Goal: Transaction & Acquisition: Purchase product/service

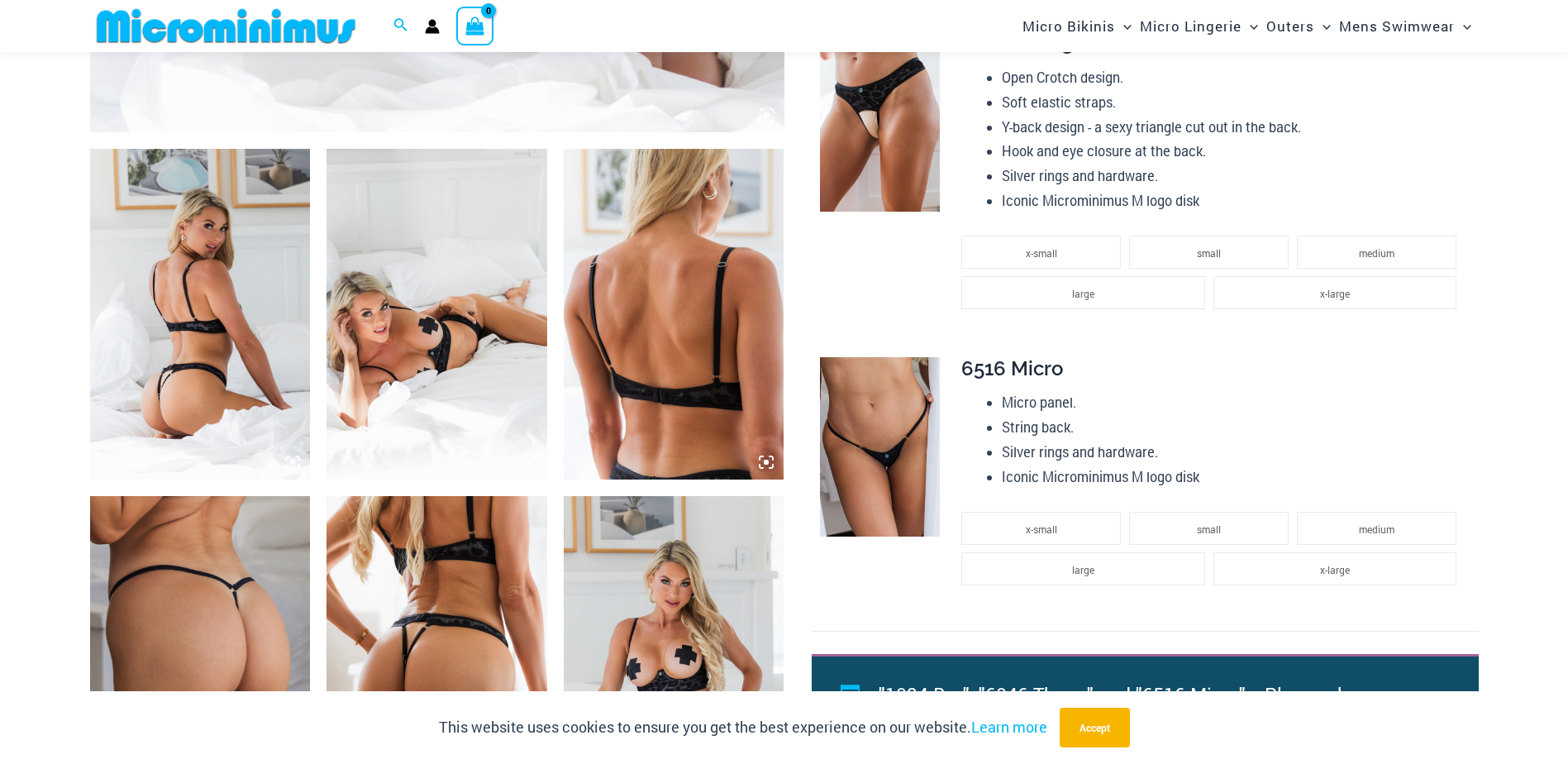
scroll to position [1308, 0]
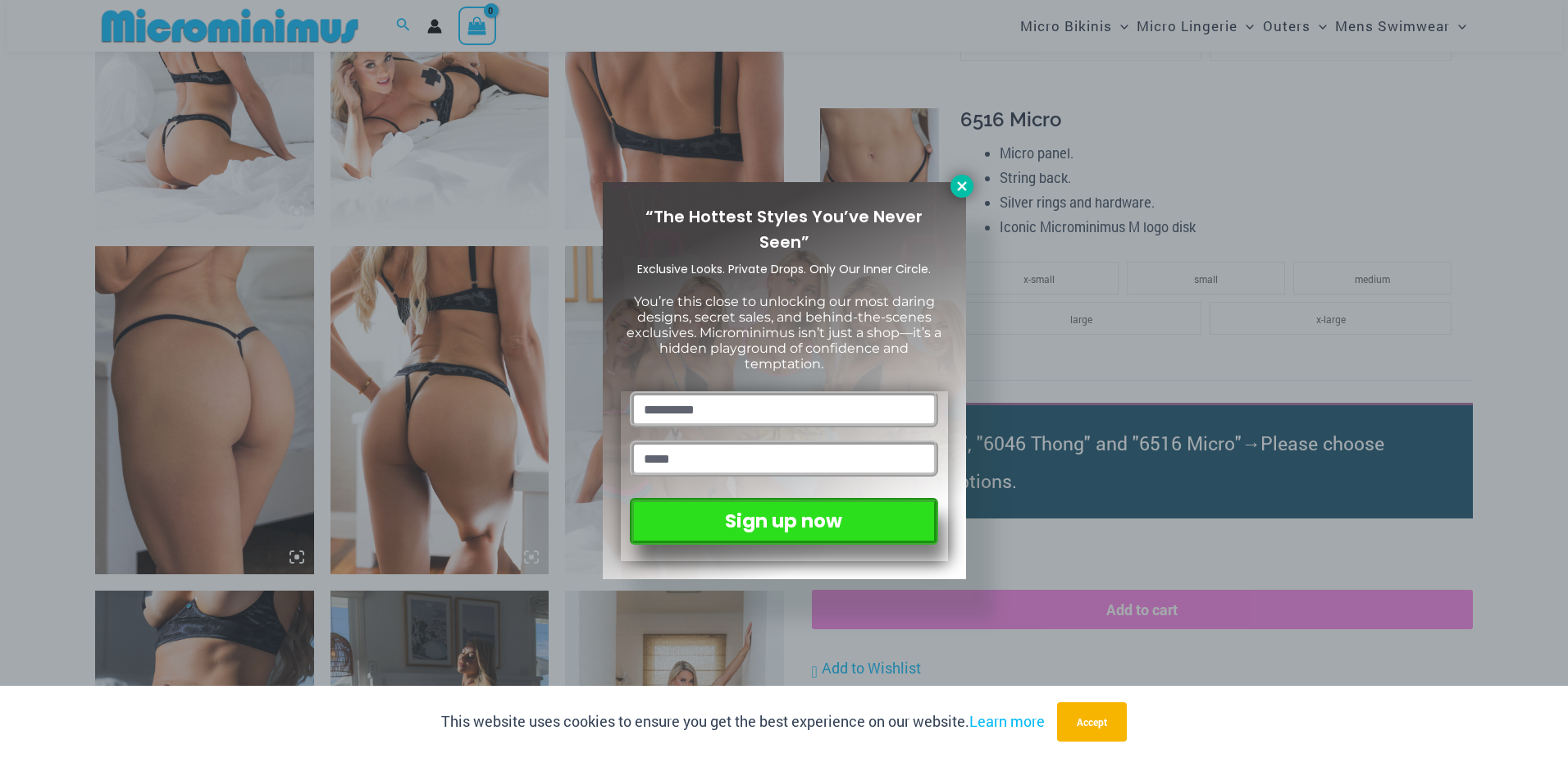
click at [958, 184] on icon at bounding box center [962, 186] width 9 height 9
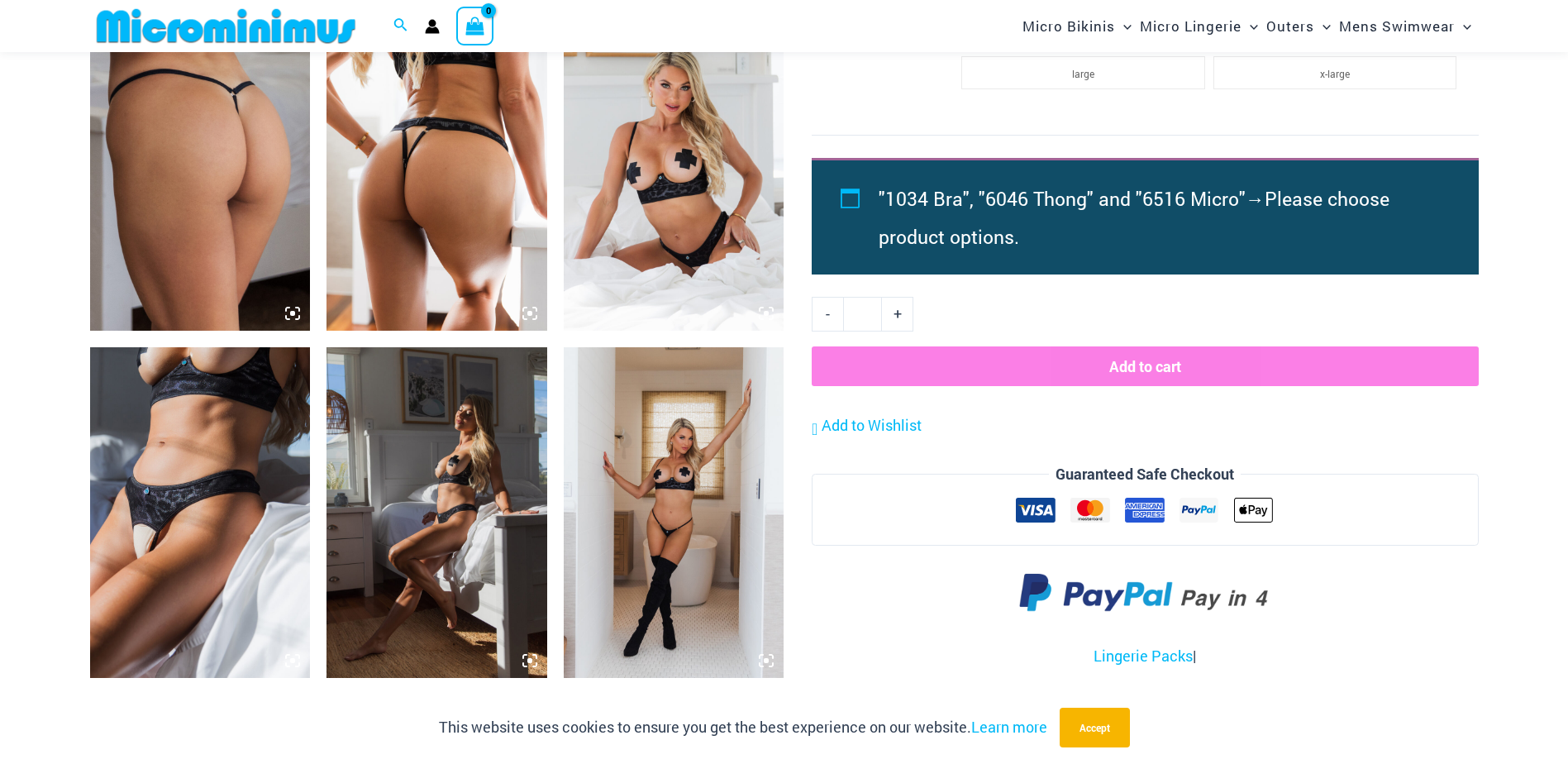
scroll to position [1638, 0]
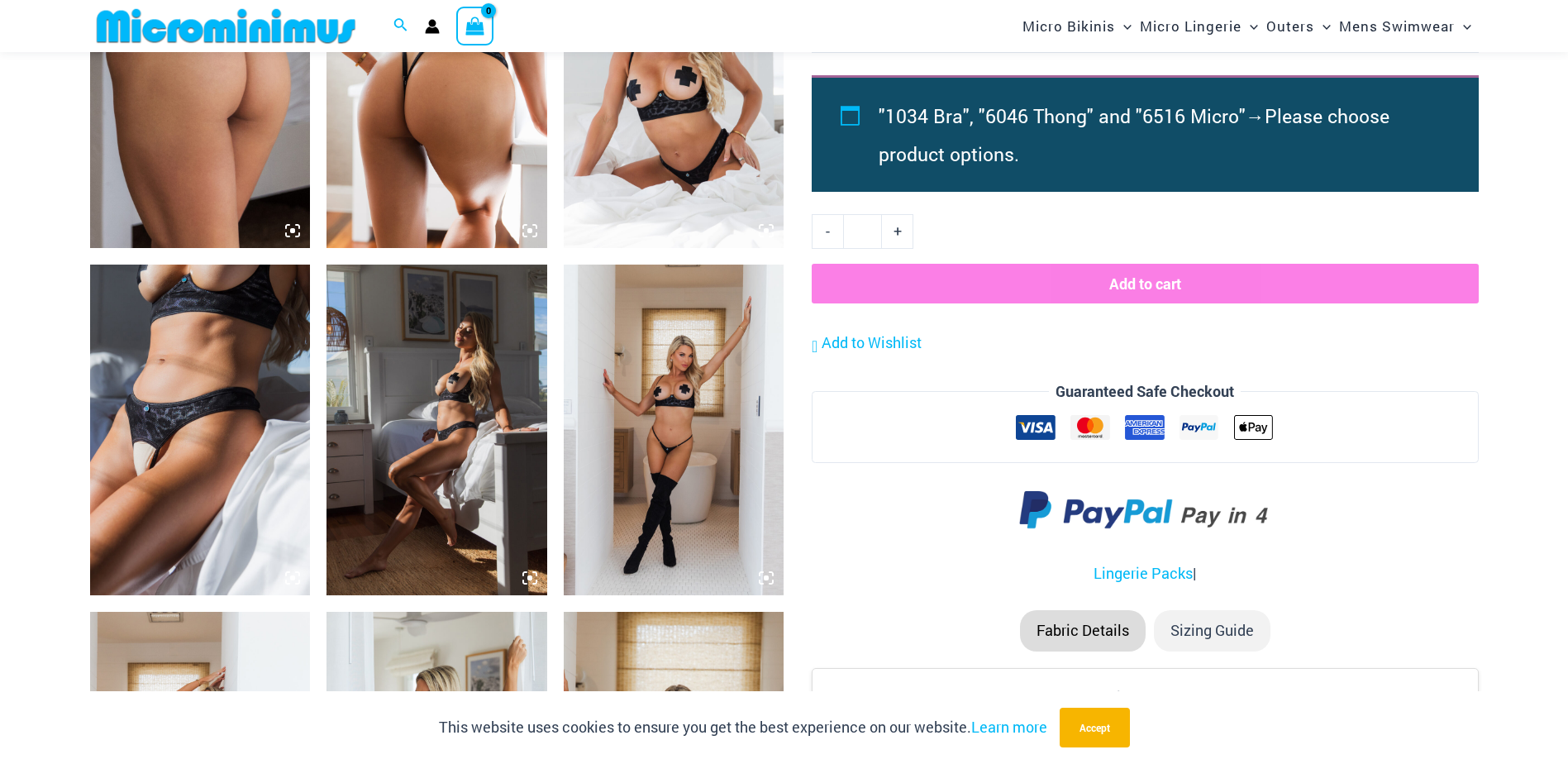
click at [169, 384] on img at bounding box center [200, 429] width 221 height 331
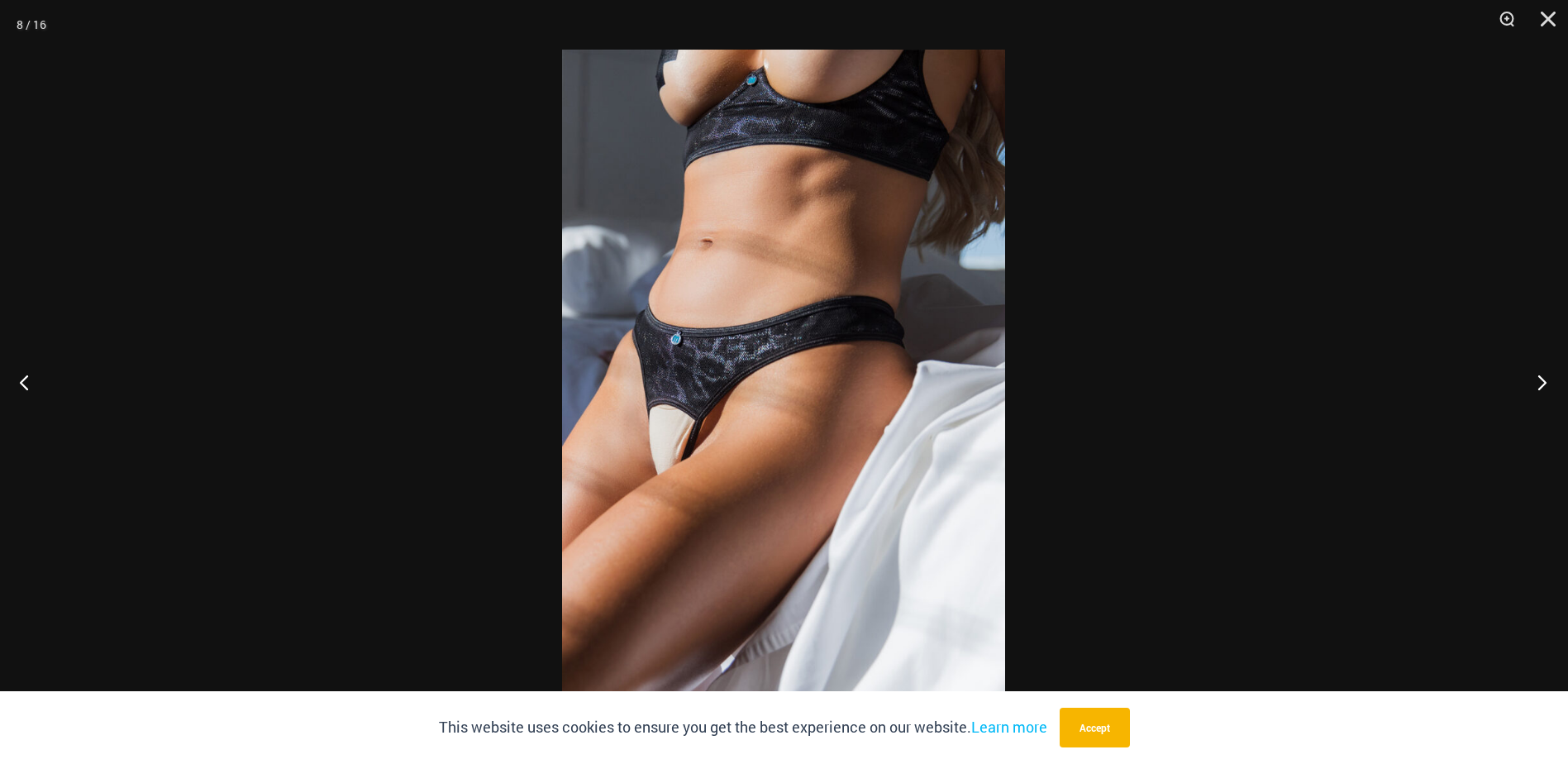
click at [1536, 382] on button "Next" at bounding box center [1537, 382] width 62 height 83
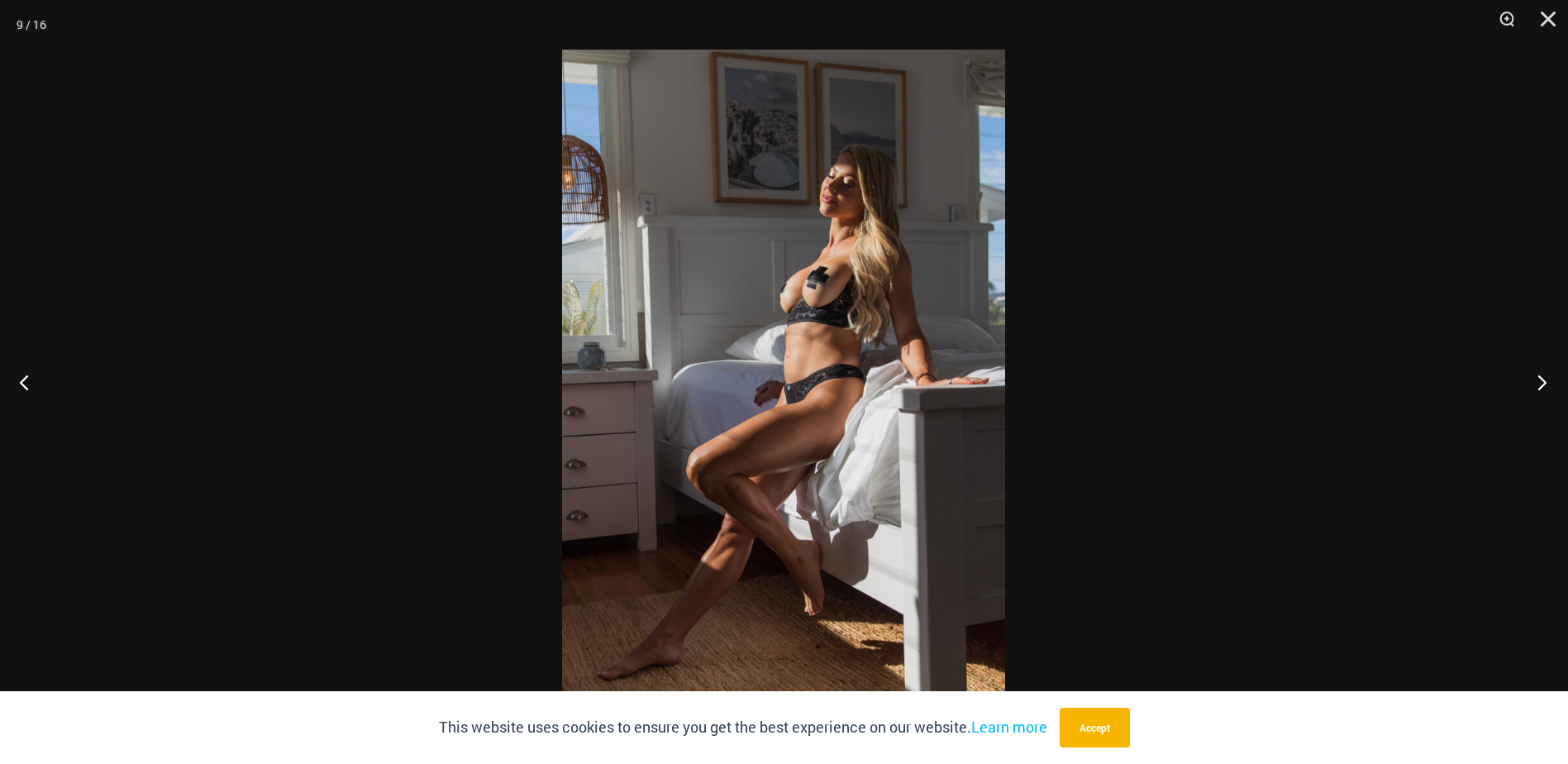
click at [1536, 382] on button "Next" at bounding box center [1537, 382] width 62 height 83
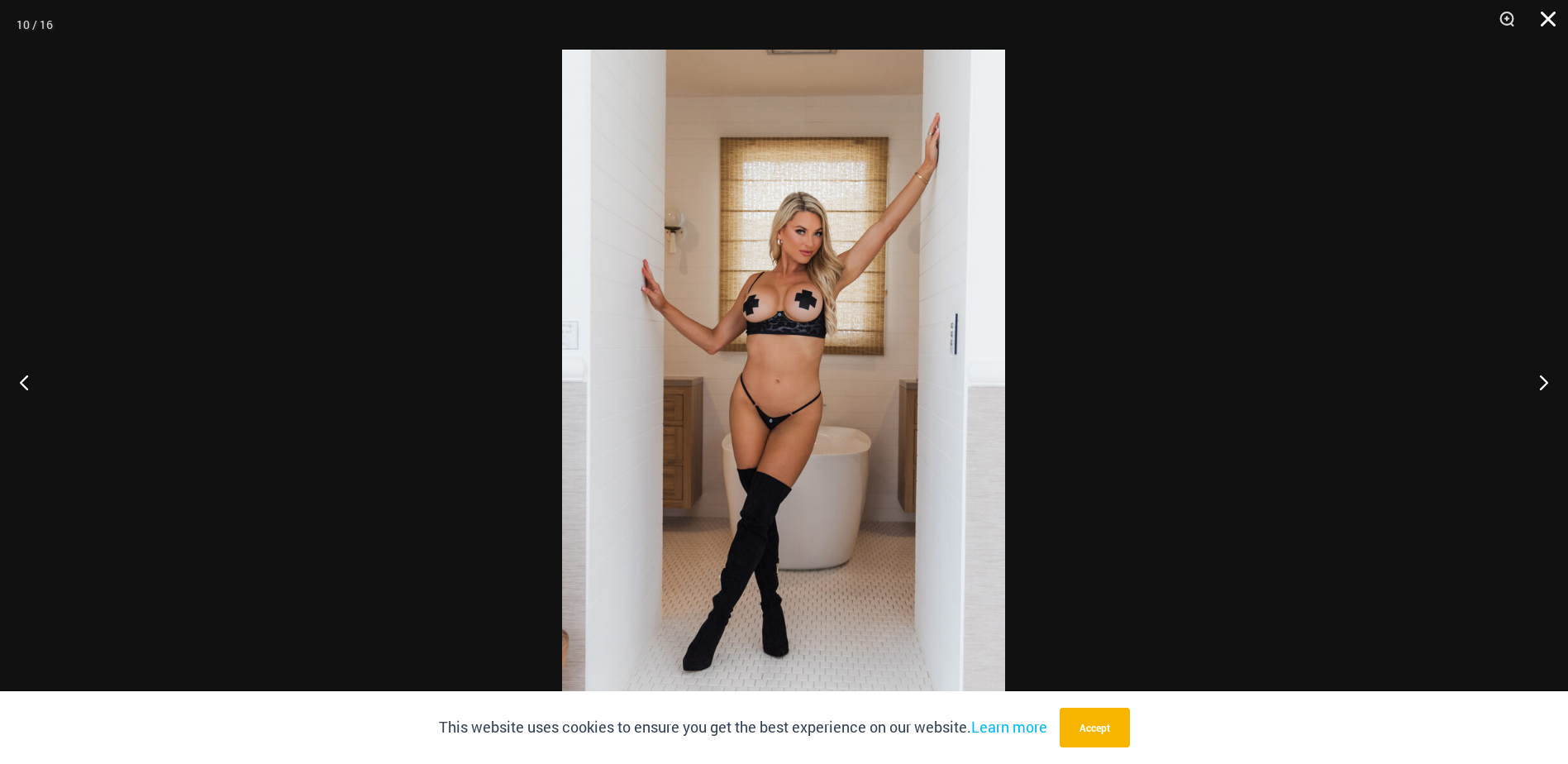
click at [1528, 31] on button "Close" at bounding box center [1542, 24] width 41 height 50
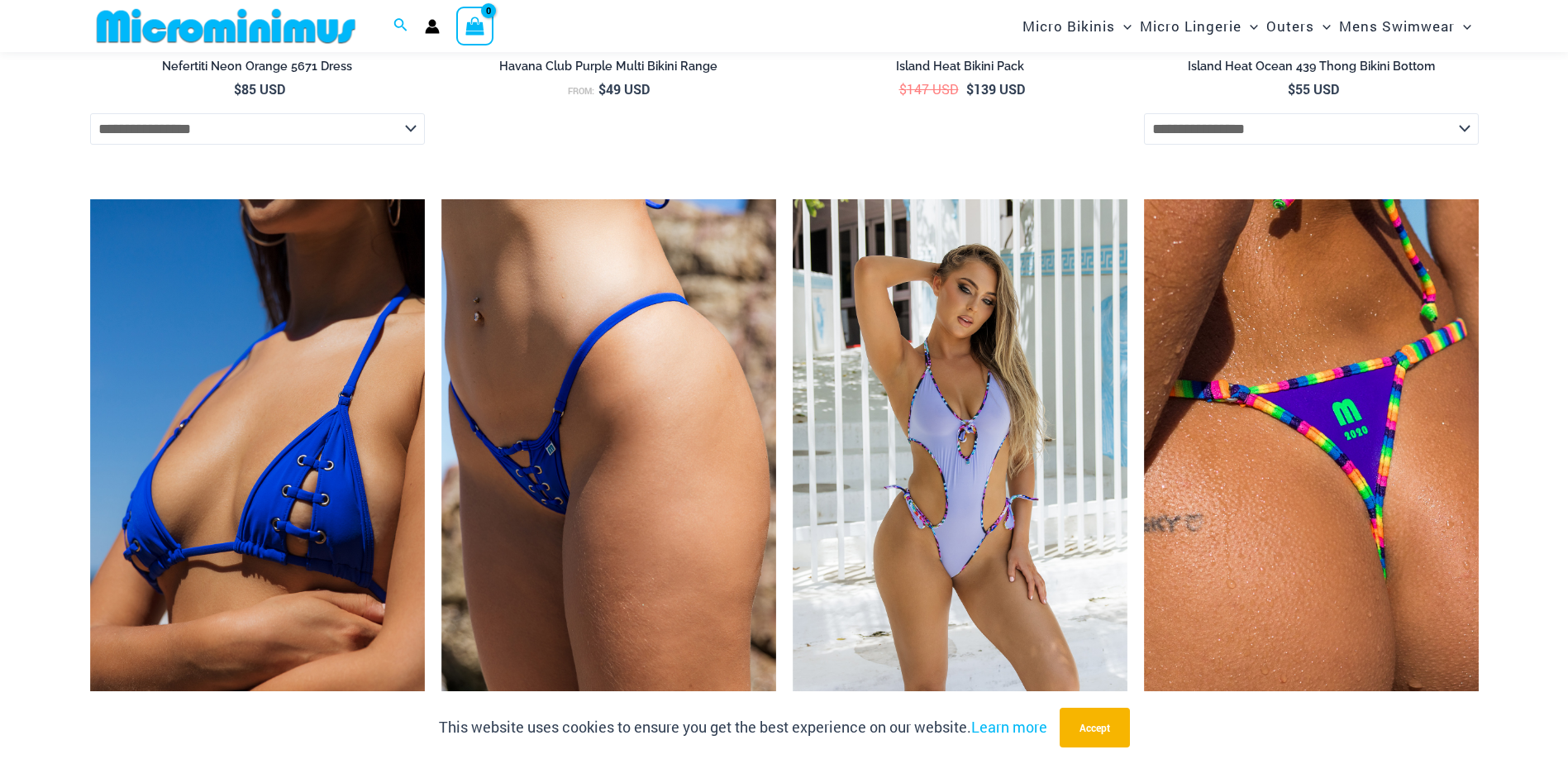
scroll to position [5689, 0]
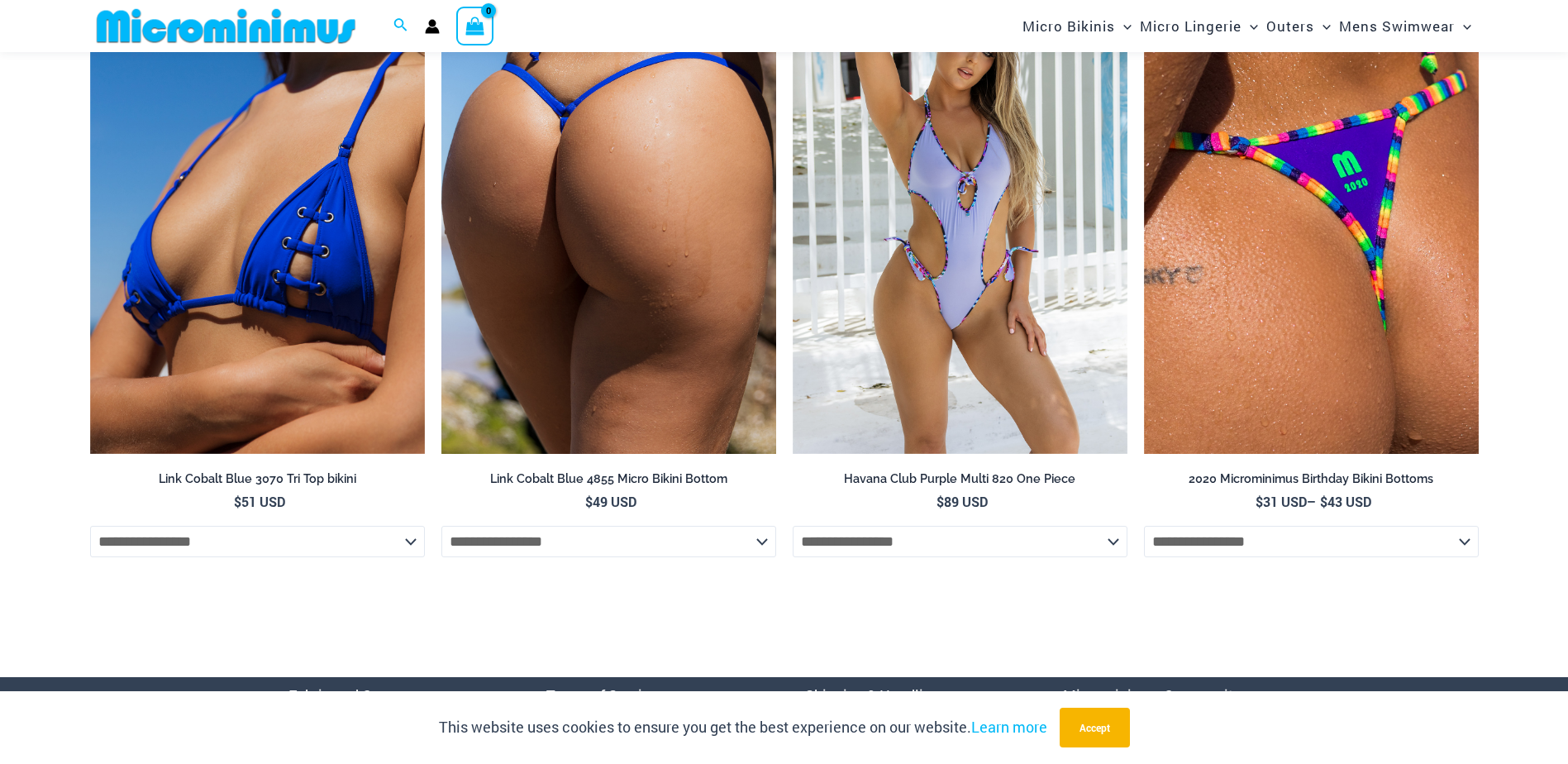
click at [613, 341] on img at bounding box center [609, 202] width 334 height 503
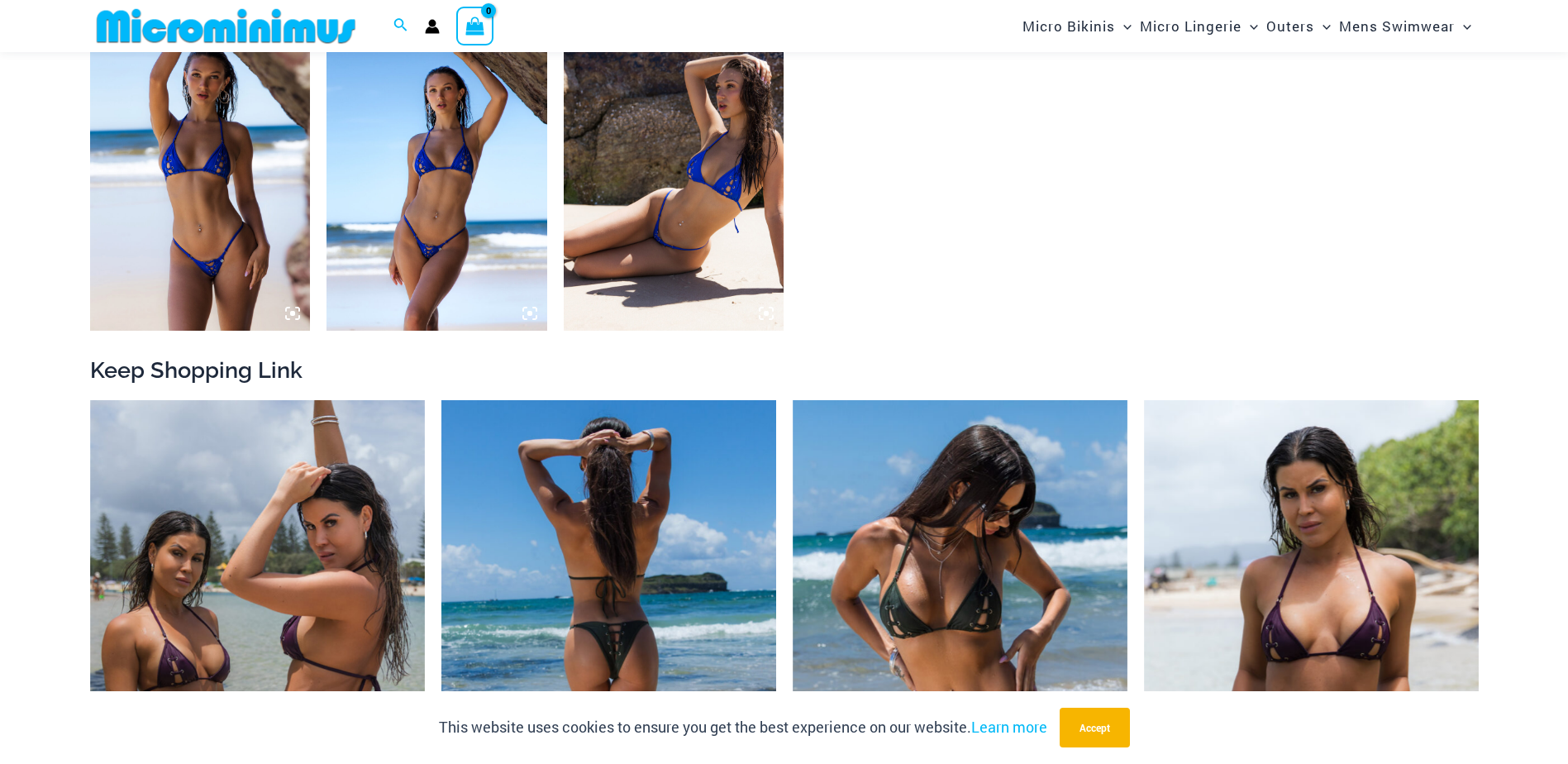
scroll to position [1886, 0]
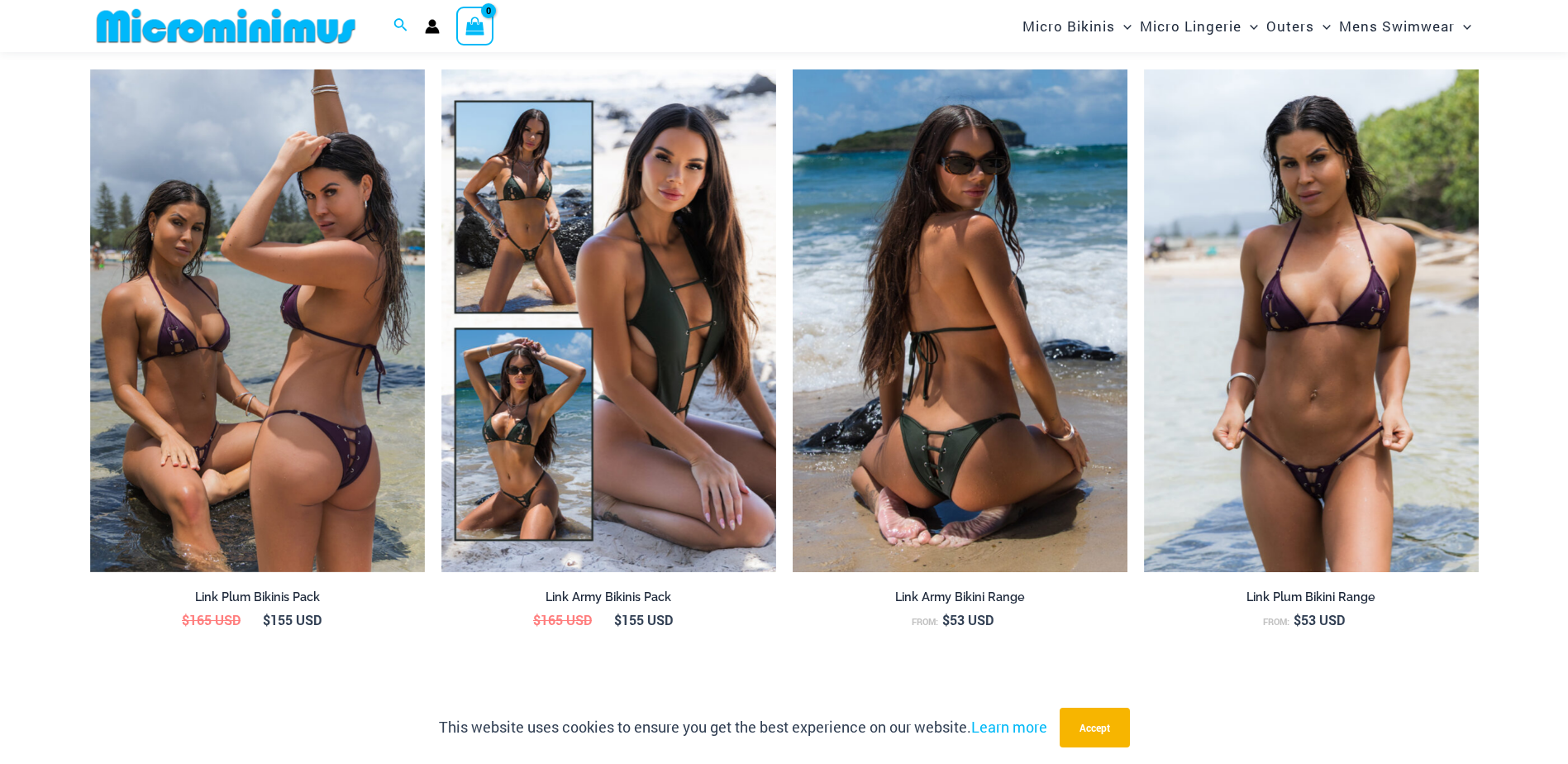
click at [986, 458] on img at bounding box center [960, 320] width 334 height 503
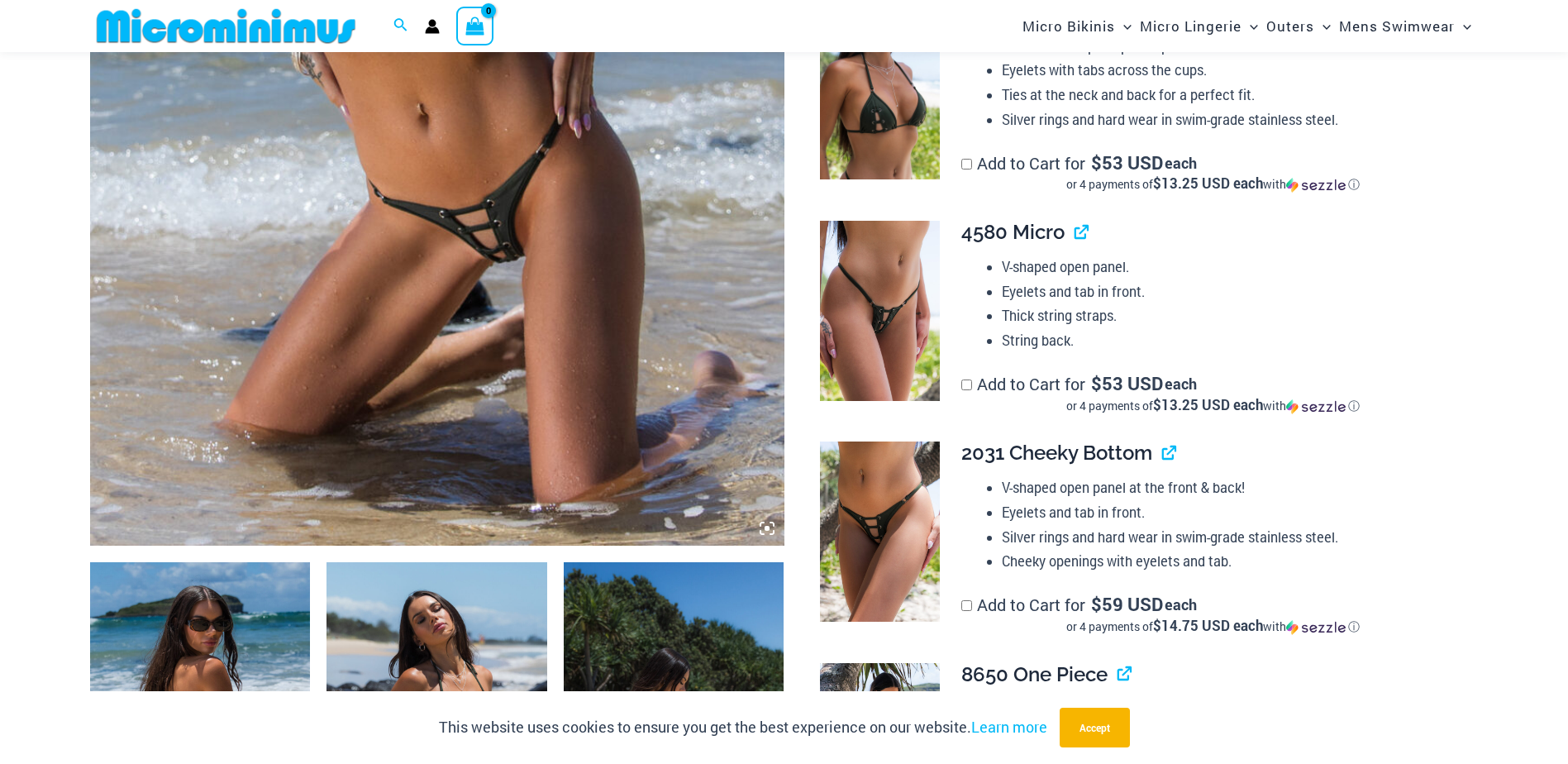
scroll to position [812, 0]
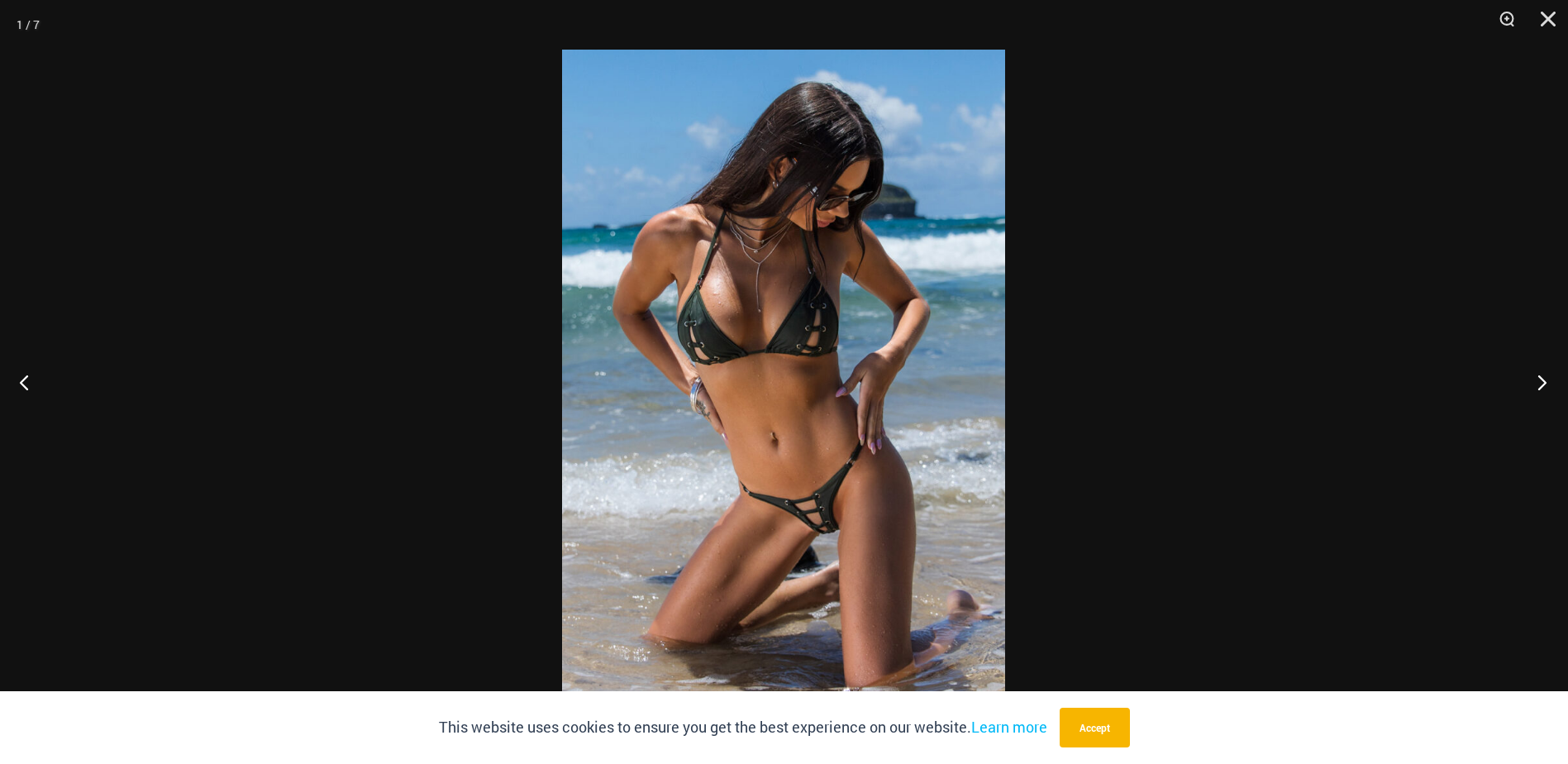
click at [1543, 376] on button "Next" at bounding box center [1537, 382] width 62 height 83
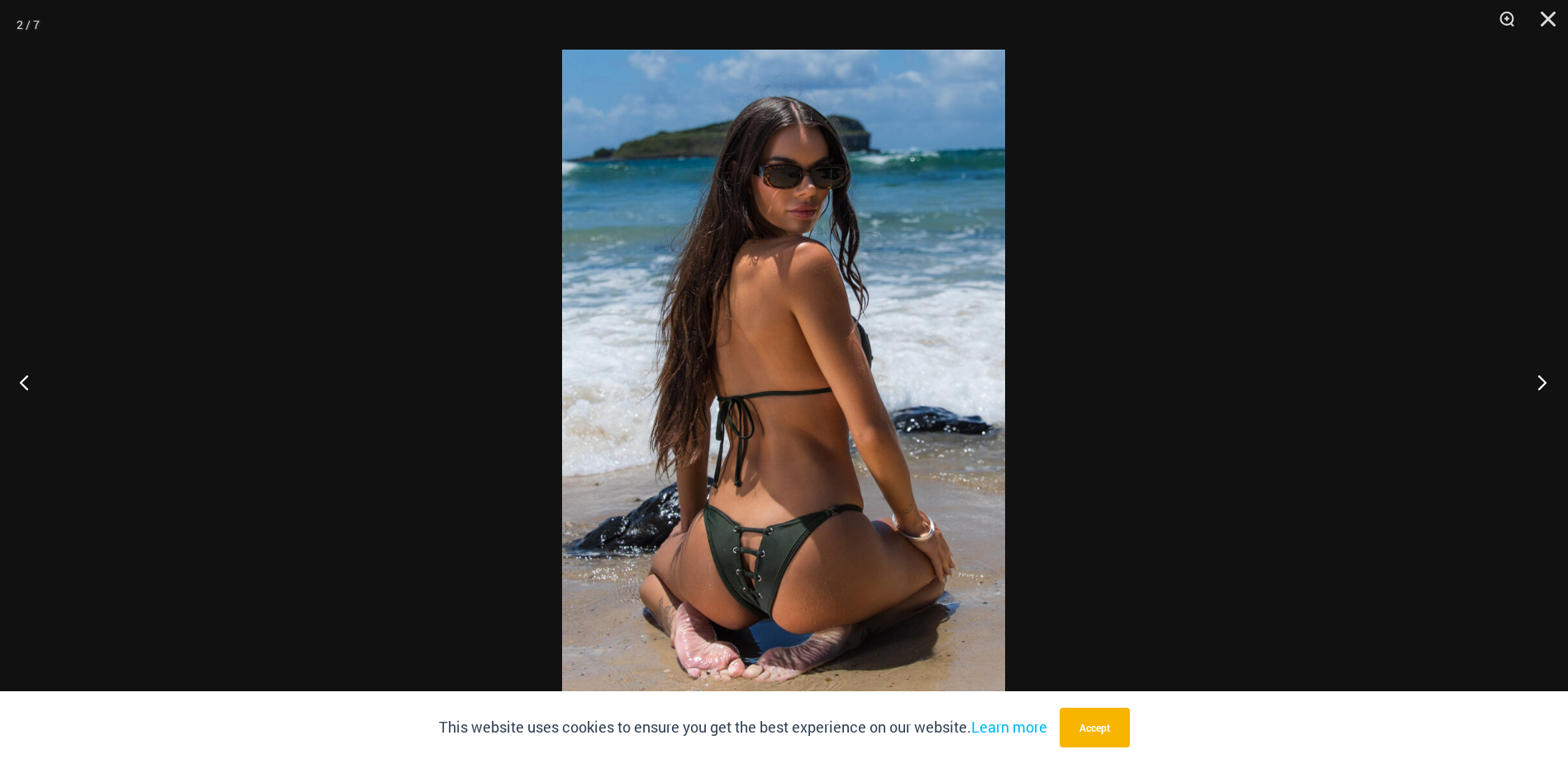
click at [1541, 379] on button "Next" at bounding box center [1537, 382] width 62 height 83
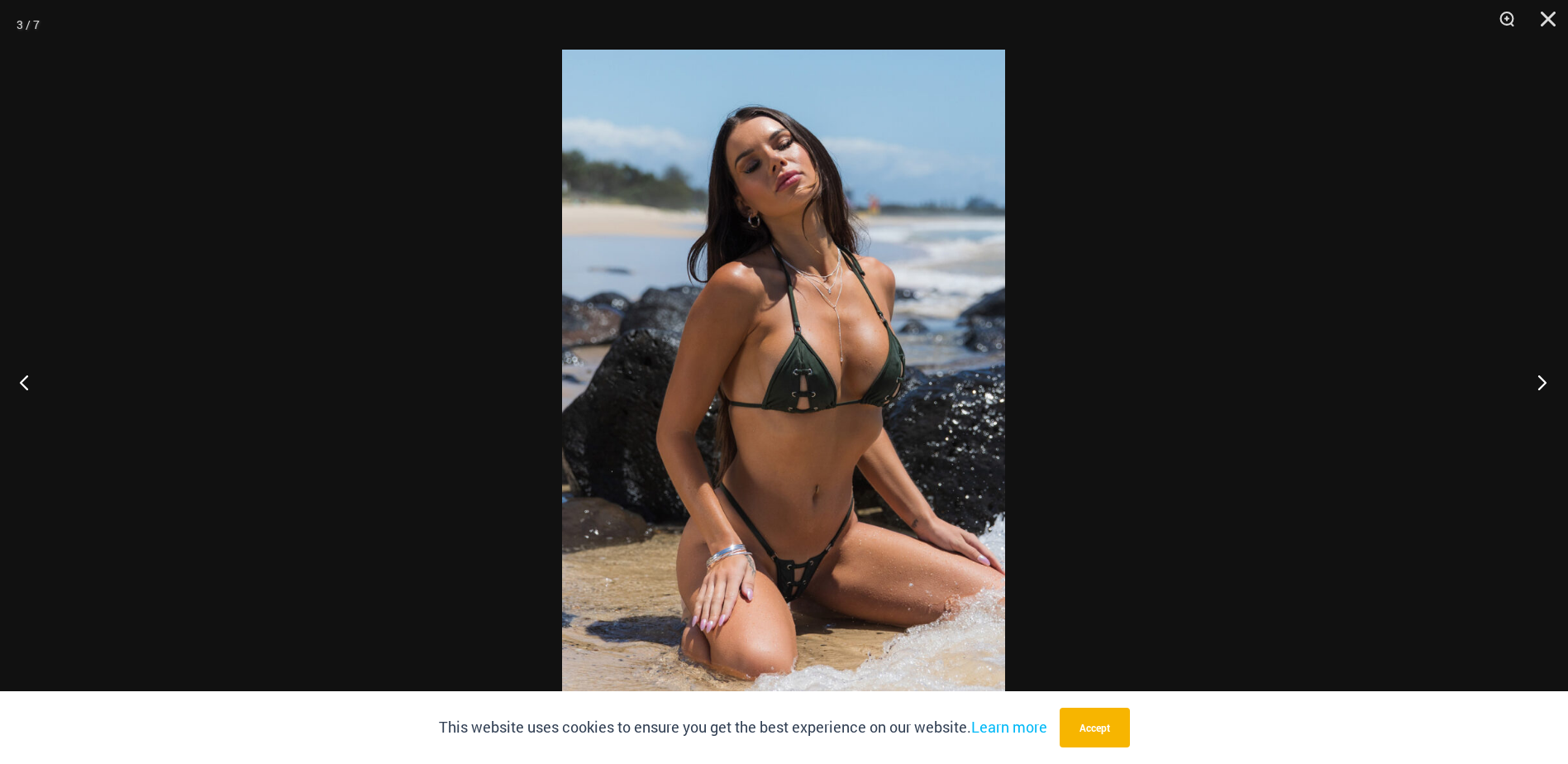
click at [1541, 379] on button "Next" at bounding box center [1537, 382] width 62 height 83
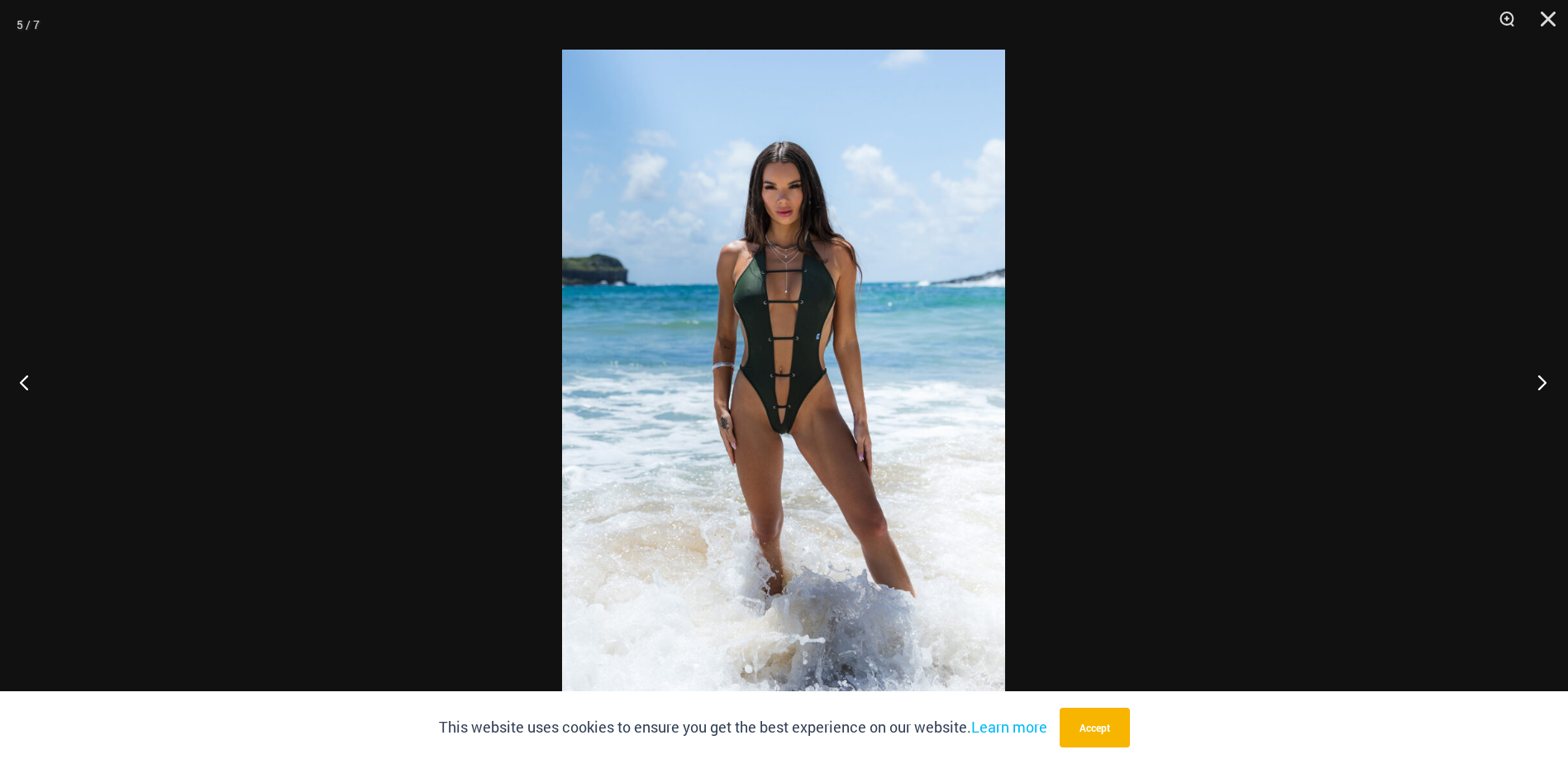
click at [1541, 379] on button "Next" at bounding box center [1537, 382] width 62 height 83
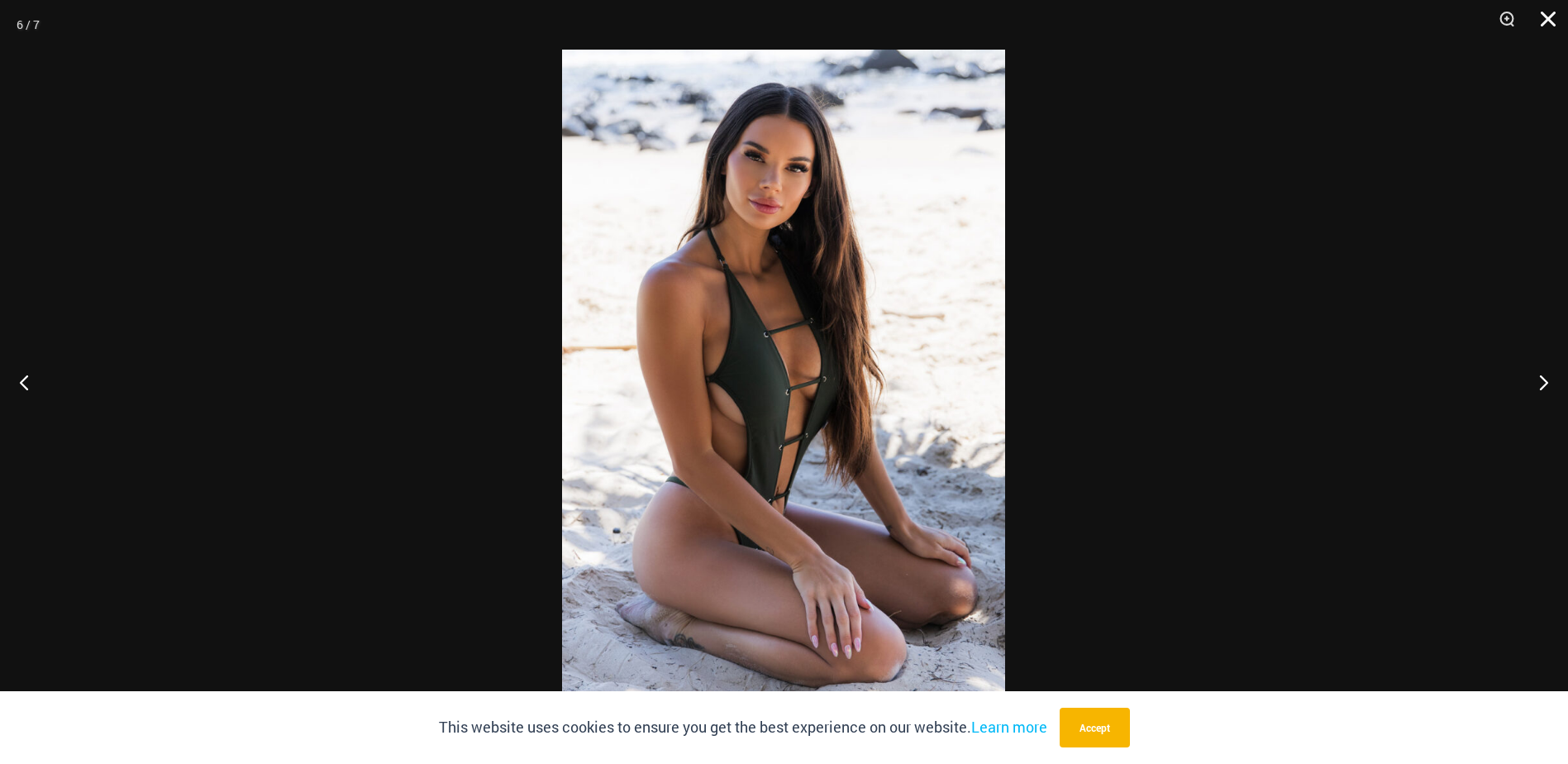
click at [1546, 22] on button "Close" at bounding box center [1542, 24] width 41 height 50
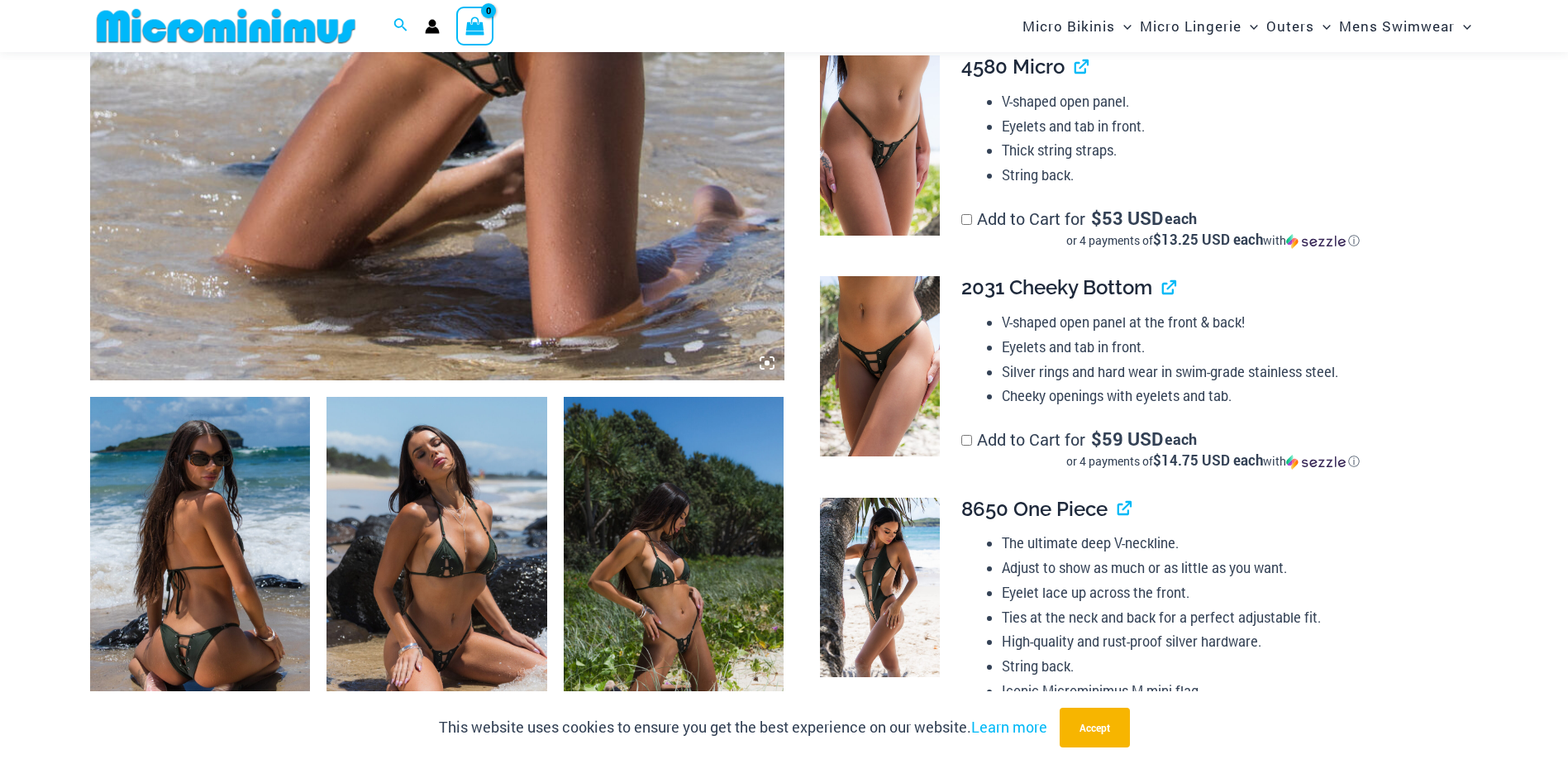
scroll to position [729, 0]
